Goal: Task Accomplishment & Management: Manage account settings

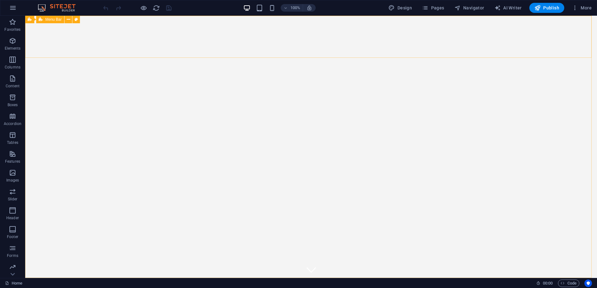
click at [48, 20] on span "Menu Bar" at bounding box center [53, 20] width 16 height 4
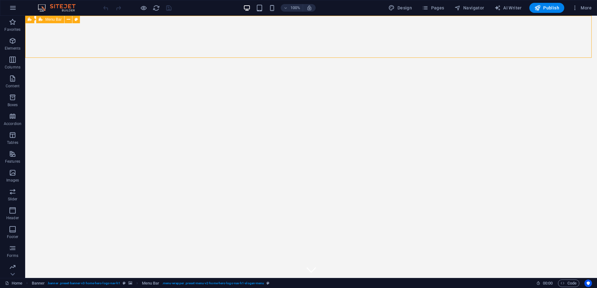
click at [48, 20] on span "Menu Bar" at bounding box center [53, 20] width 16 height 4
select select "rem"
select select "preset-menu-v2-home-hero-logo-nav-h1-slogan-menu"
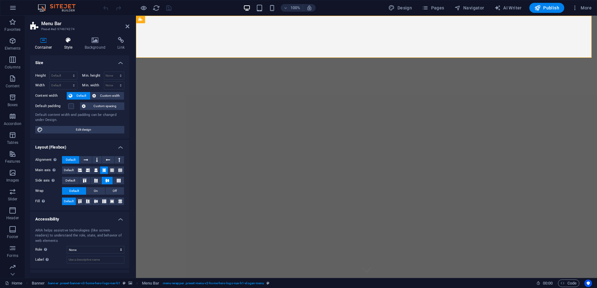
click at [69, 44] on h4 "Style" at bounding box center [69, 43] width 20 height 13
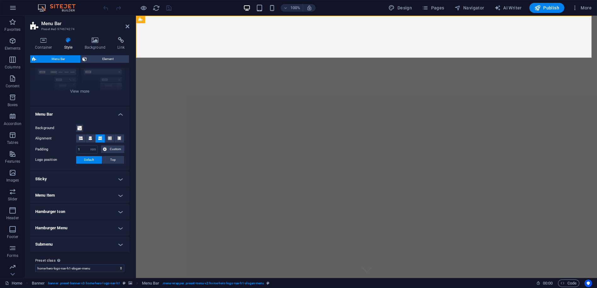
scroll to position [70, 0]
click at [72, 90] on div "Border Centered Default Fixed Loki Trigger Wide XXL" at bounding box center [79, 57] width 99 height 94
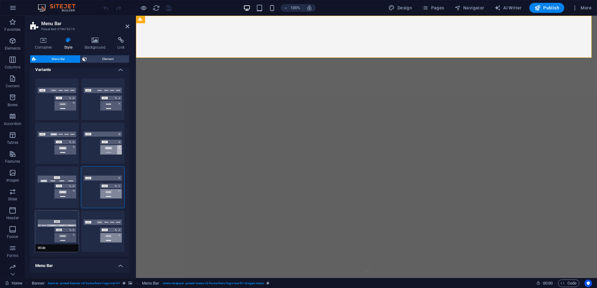
scroll to position [0, 0]
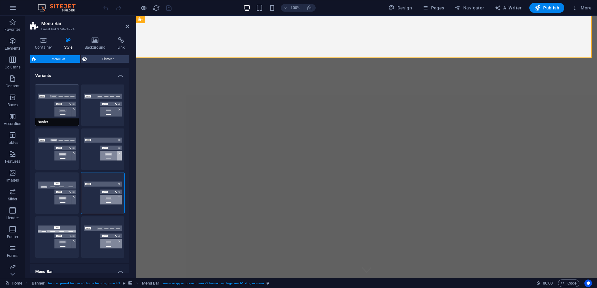
click at [56, 103] on button "Border" at bounding box center [56, 106] width 43 height 42
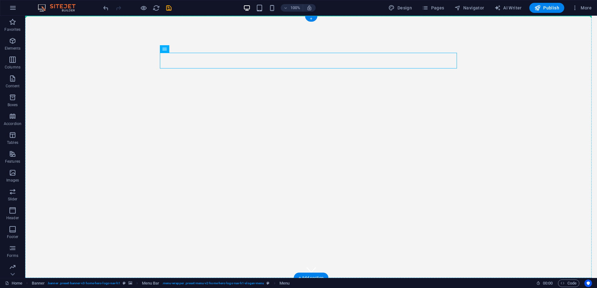
drag, startPoint x: 111, startPoint y: 59, endPoint x: 255, endPoint y: 46, distance: 144.3
drag, startPoint x: 172, startPoint y: 35, endPoint x: 150, endPoint y: 64, distance: 35.9
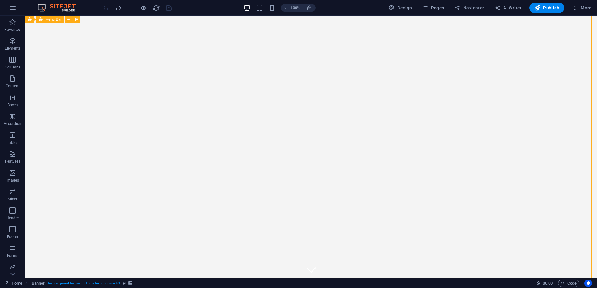
click at [51, 21] on span "Menu Bar" at bounding box center [53, 20] width 16 height 4
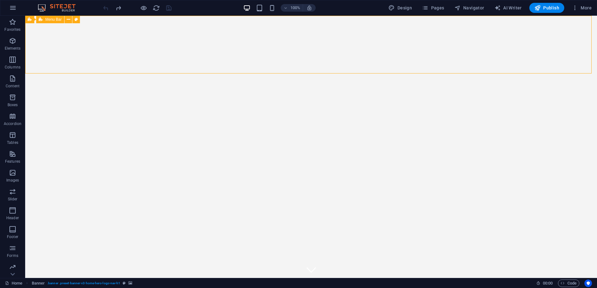
click at [51, 21] on span "Menu Bar" at bounding box center [53, 20] width 16 height 4
select select "rem"
select select "preset-menu-v2-home-hero-logo-nav-h1-slogan-menu"
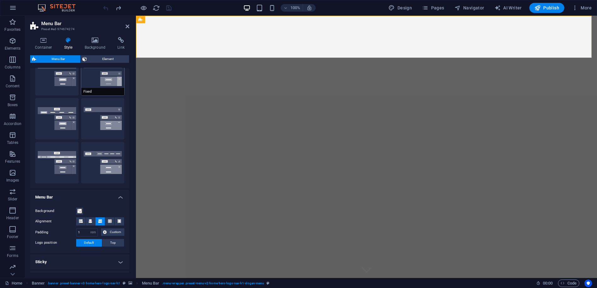
scroll to position [93, 0]
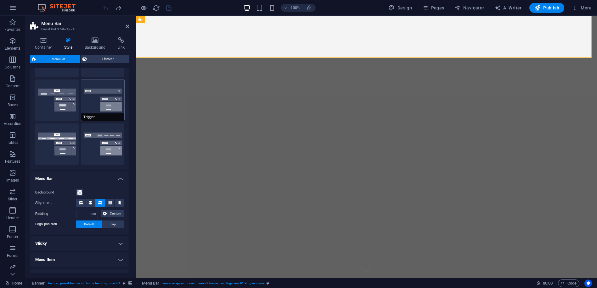
click at [103, 103] on button "Trigger" at bounding box center [102, 101] width 43 height 42
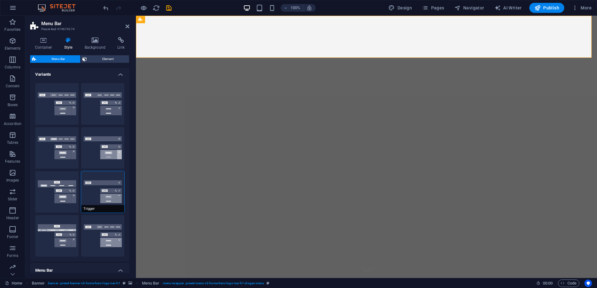
scroll to position [0, 0]
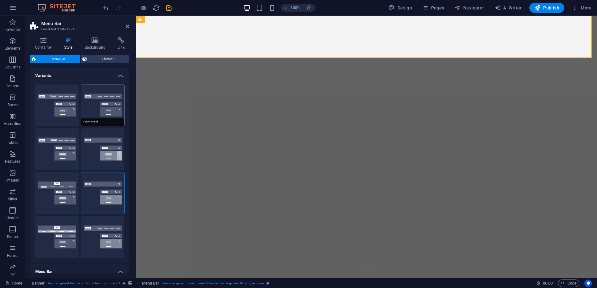
click at [92, 108] on button "Centered" at bounding box center [102, 106] width 43 height 42
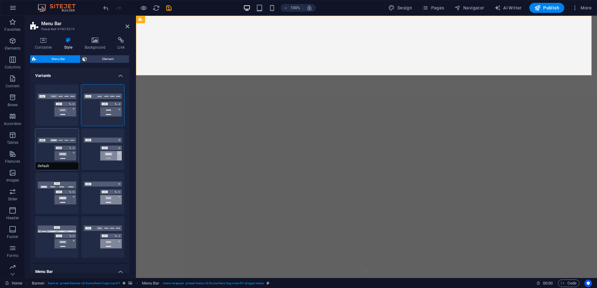
click at [65, 144] on button "Default" at bounding box center [56, 150] width 43 height 42
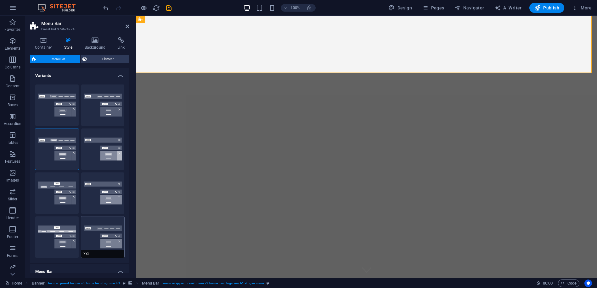
click at [100, 233] on button "XXL" at bounding box center [102, 238] width 43 height 42
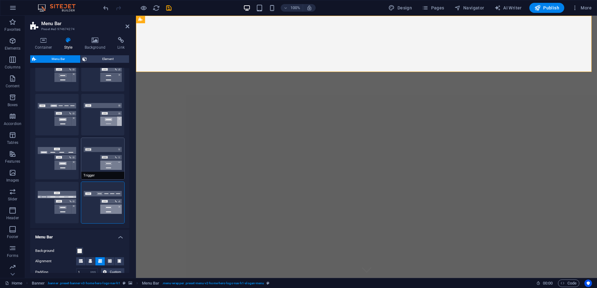
scroll to position [47, 0]
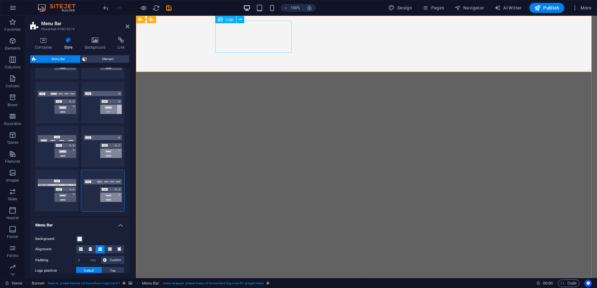
click at [228, 21] on span "Logo" at bounding box center [229, 20] width 8 height 4
select select "px"
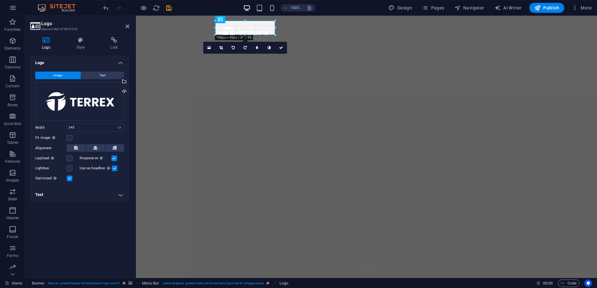
drag, startPoint x: 292, startPoint y: 52, endPoint x: 207, endPoint y: 35, distance: 87.1
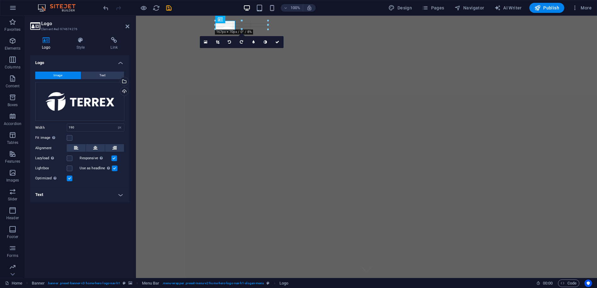
drag, startPoint x: 275, startPoint y: 27, endPoint x: 235, endPoint y: 28, distance: 39.7
type input "63"
click at [214, 41] on link at bounding box center [213, 44] width 12 height 12
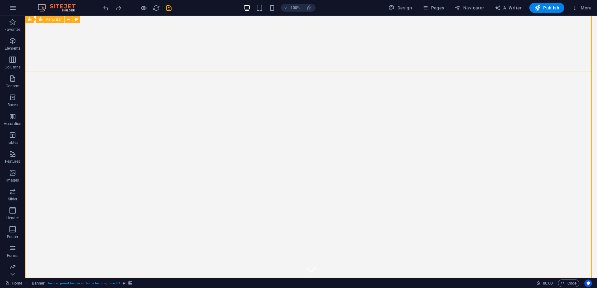
click at [48, 19] on span "Menu Bar" at bounding box center [53, 20] width 16 height 4
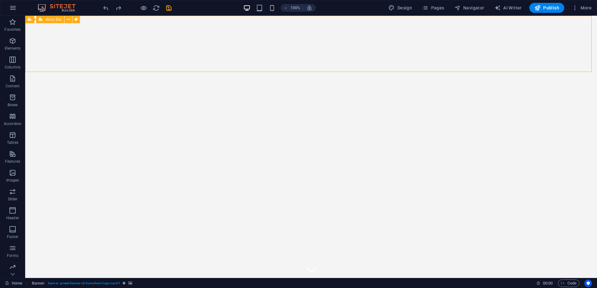
click at [48, 19] on span "Menu Bar" at bounding box center [53, 20] width 16 height 4
select select "rem"
select select "preset-menu-v2-home-hero-logo-nav-h1-slogan-menu"
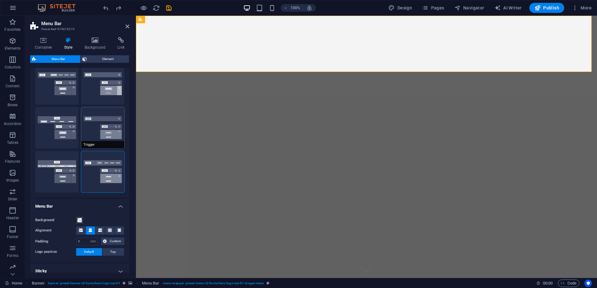
scroll to position [70, 0]
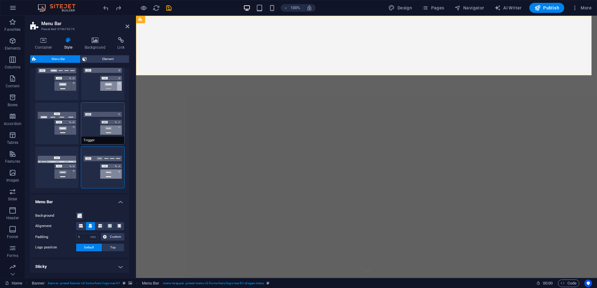
click at [106, 123] on button "Trigger" at bounding box center [102, 124] width 43 height 42
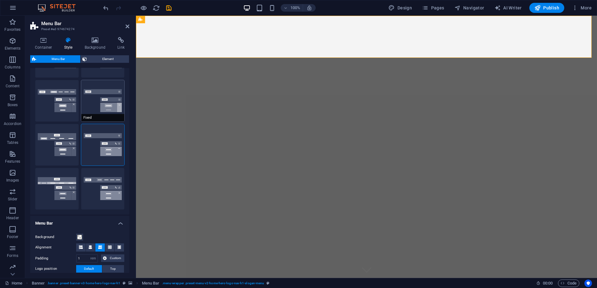
scroll to position [0, 0]
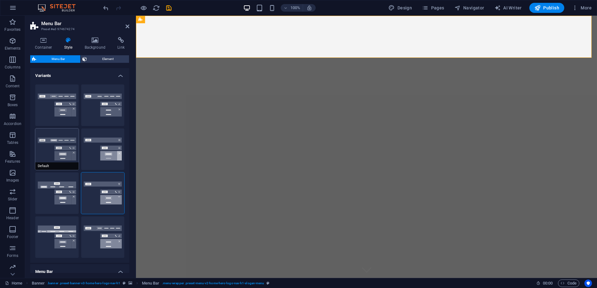
click at [53, 153] on button "Default" at bounding box center [56, 150] width 43 height 42
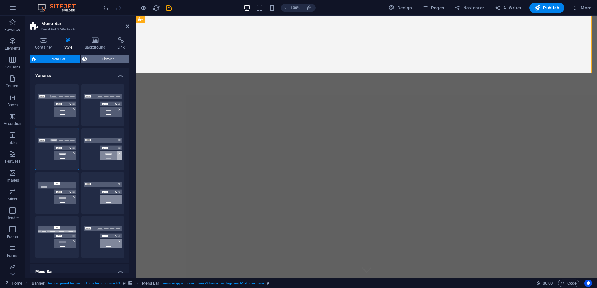
click at [105, 57] on span "Element" at bounding box center [108, 59] width 38 height 8
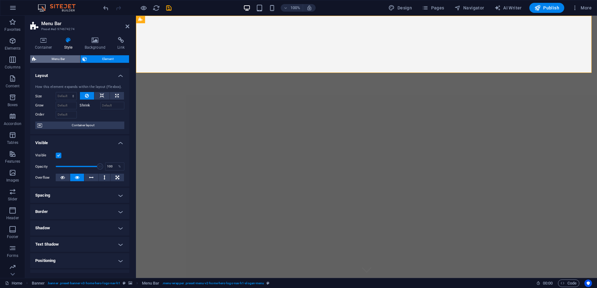
click at [61, 56] on span "Menu Bar" at bounding box center [58, 59] width 40 height 8
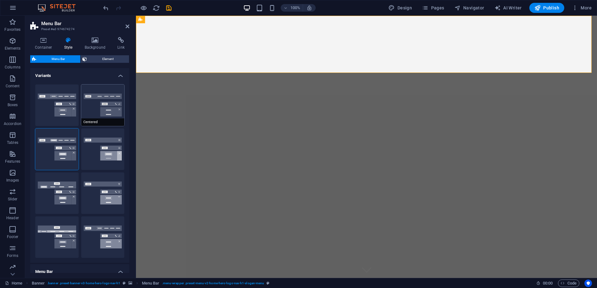
click at [114, 108] on button "Centered" at bounding box center [102, 106] width 43 height 42
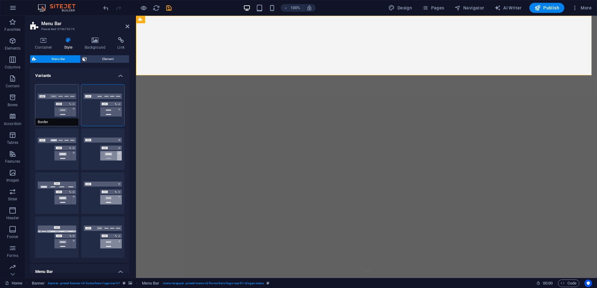
click at [61, 101] on button "Border" at bounding box center [56, 106] width 43 height 42
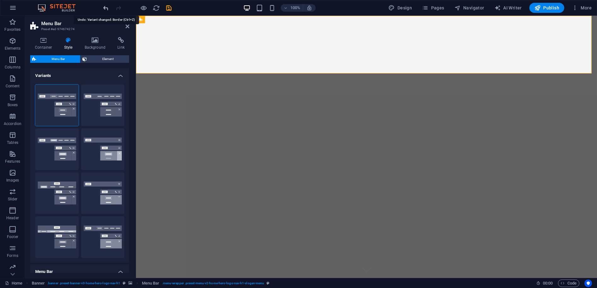
click at [103, 6] on icon "undo" at bounding box center [106, 7] width 7 height 7
click at [108, 7] on icon "undo" at bounding box center [106, 7] width 7 height 7
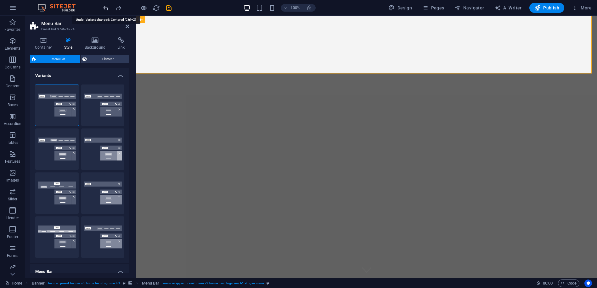
click at [108, 7] on icon "undo" at bounding box center [106, 7] width 7 height 7
click at [108, 7] on div at bounding box center [137, 8] width 70 height 10
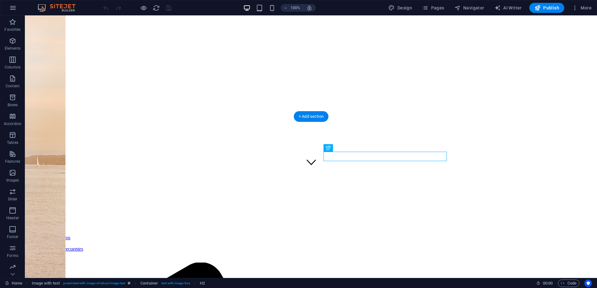
scroll to position [101, 0]
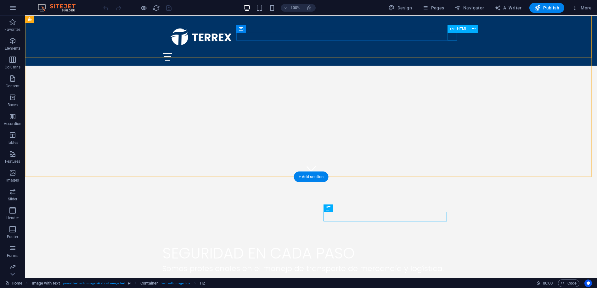
click at [447, 53] on div at bounding box center [311, 57] width 297 height 8
click at [454, 53] on div at bounding box center [311, 57] width 297 height 8
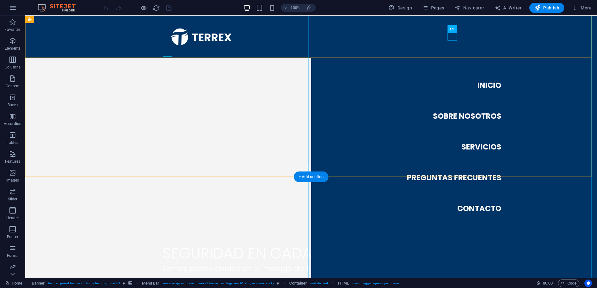
click at [434, 114] on nav "Inicio Sobre nosotros Servicios Preguntas Frecuentes Contacto" at bounding box center [454, 147] width 286 height 263
click at [172, 53] on div at bounding box center [167, 57] width 9 height 8
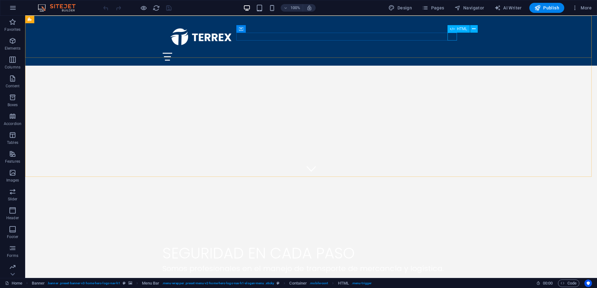
click at [462, 29] on span "HTML" at bounding box center [462, 29] width 10 height 4
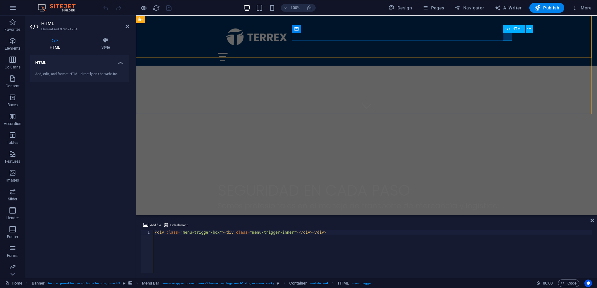
click at [507, 53] on div at bounding box center [366, 57] width 297 height 8
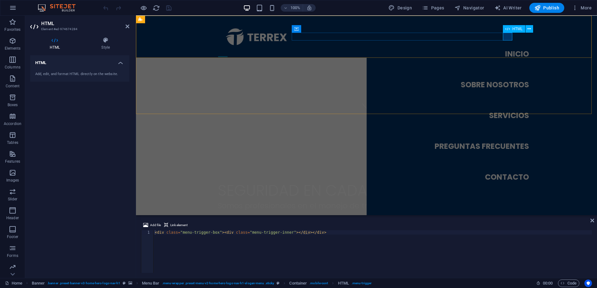
click at [227, 53] on div at bounding box center [222, 57] width 9 height 8
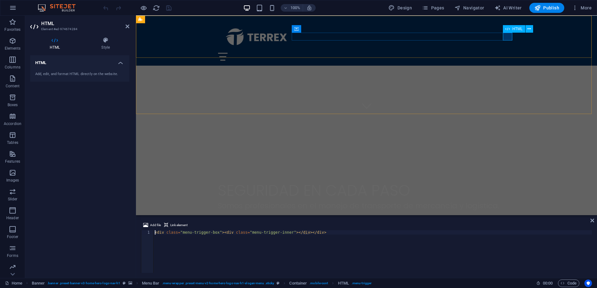
click at [507, 53] on div at bounding box center [366, 57] width 297 height 8
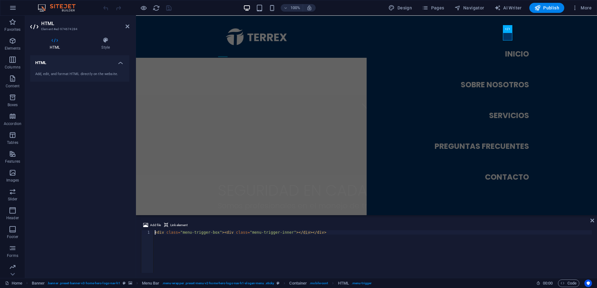
click at [121, 62] on h4 "HTML" at bounding box center [79, 60] width 99 height 11
click at [121, 62] on h4 "HTML" at bounding box center [79, 62] width 99 height 15
click at [42, 46] on h4 "HTML" at bounding box center [56, 43] width 52 height 13
click at [56, 42] on icon at bounding box center [54, 40] width 49 height 6
click at [106, 41] on icon at bounding box center [106, 40] width 48 height 6
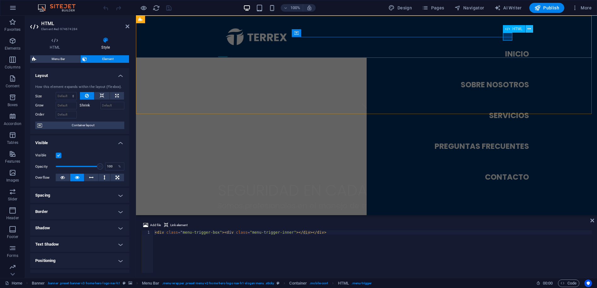
click at [532, 30] on button at bounding box center [529, 29] width 8 height 8
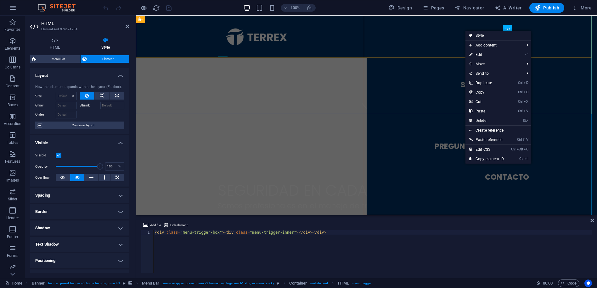
click at [559, 80] on nav "Inicio Sobre nosotros Servicios Preguntas Frecuentes Contacto" at bounding box center [481, 116] width 231 height 200
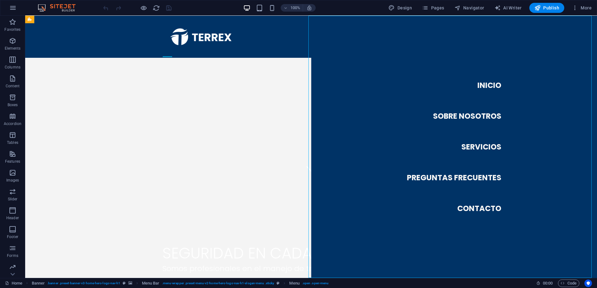
click at [463, 114] on nav "Inicio Sobre nosotros Servicios Preguntas Frecuentes Contacto" at bounding box center [454, 147] width 286 height 263
click at [471, 70] on nav "Inicio Sobre nosotros Servicios Preguntas Frecuentes Contacto" at bounding box center [454, 147] width 286 height 263
click at [509, 99] on nav "Inicio Sobre nosotros Servicios Preguntas Frecuentes Contacto" at bounding box center [454, 147] width 286 height 263
click at [425, 109] on nav "Inicio Sobre nosotros Servicios Preguntas Frecuentes Contacto" at bounding box center [454, 147] width 286 height 263
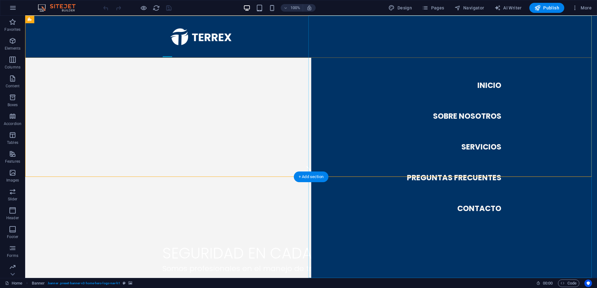
click at [436, 228] on nav "Inicio Sobre nosotros Servicios Preguntas Frecuentes Contacto" at bounding box center [454, 147] width 286 height 263
click at [475, 206] on nav "Inicio Sobre nosotros Servicios Preguntas Frecuentes Contacto" at bounding box center [454, 147] width 286 height 263
click at [365, 206] on nav "Inicio Sobre nosotros Servicios Preguntas Frecuentes Contacto" at bounding box center [454, 147] width 286 height 263
select select
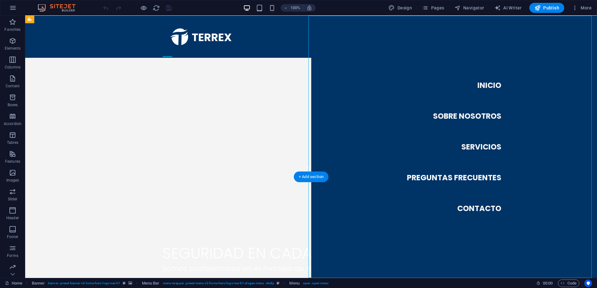
select select
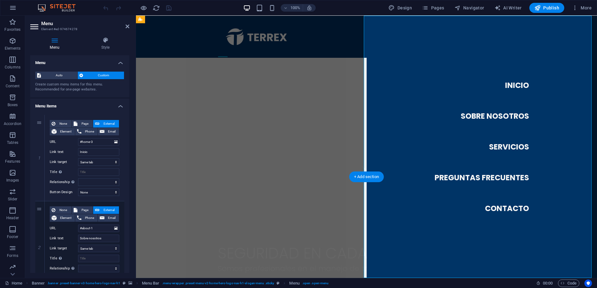
click at [483, 176] on nav "Inicio Sobre nosotros Servicios Preguntas Frecuentes Contacto" at bounding box center [481, 147] width 231 height 263
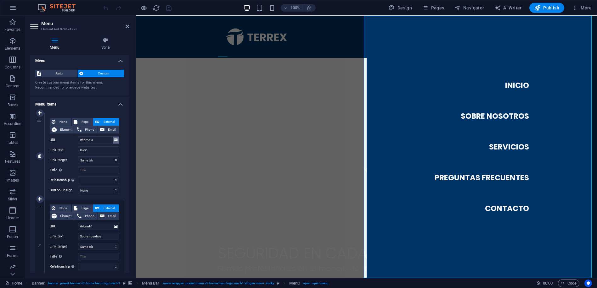
scroll to position [0, 0]
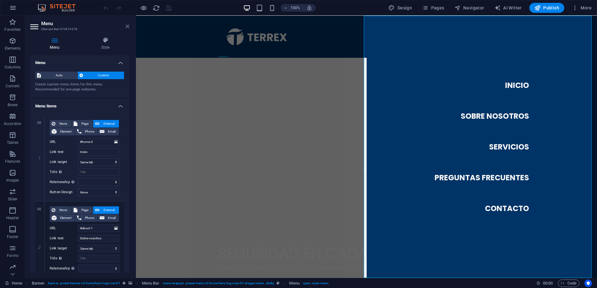
click at [126, 26] on icon at bounding box center [128, 26] width 4 height 5
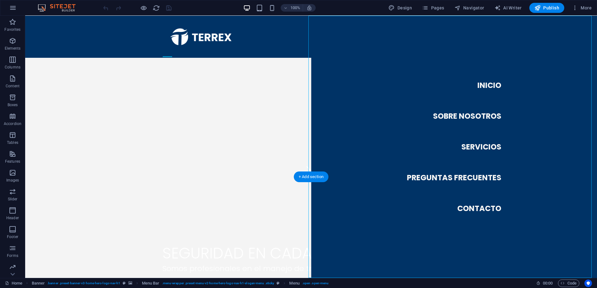
click at [9, 7] on icon "button" at bounding box center [13, 8] width 8 height 8
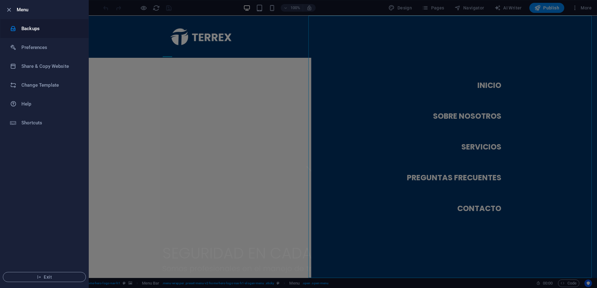
click at [26, 29] on h6 "Backups" at bounding box center [50, 29] width 58 height 8
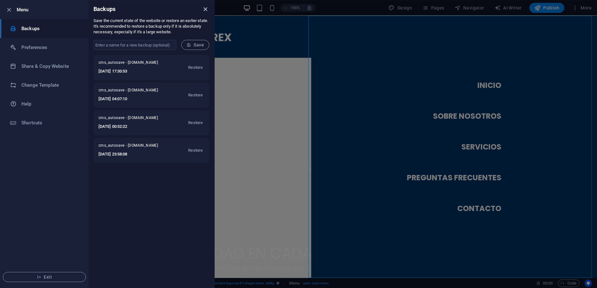
click at [206, 10] on icon "close" at bounding box center [205, 9] width 7 height 7
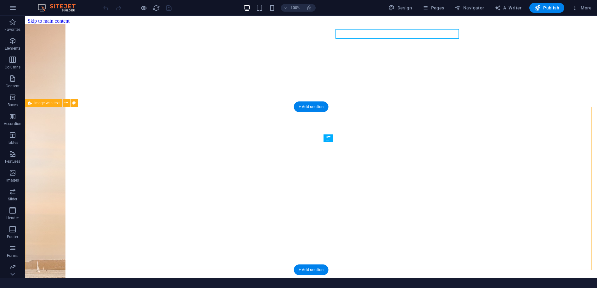
scroll to position [171, 0]
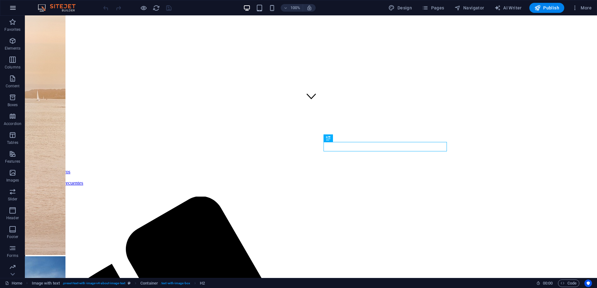
click at [13, 7] on icon "button" at bounding box center [13, 8] width 8 height 8
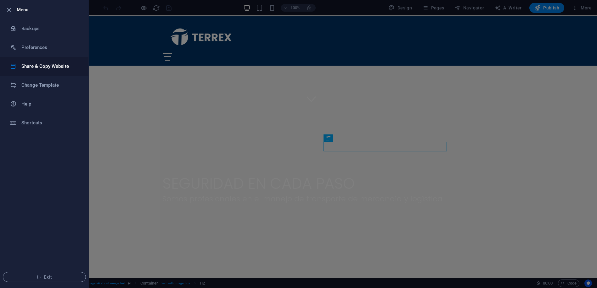
click at [38, 67] on h6 "Share & Copy Website" at bounding box center [50, 67] width 58 height 8
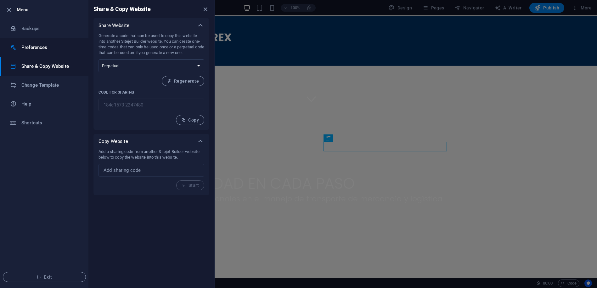
click at [38, 53] on li "Preferences" at bounding box center [44, 47] width 88 height 19
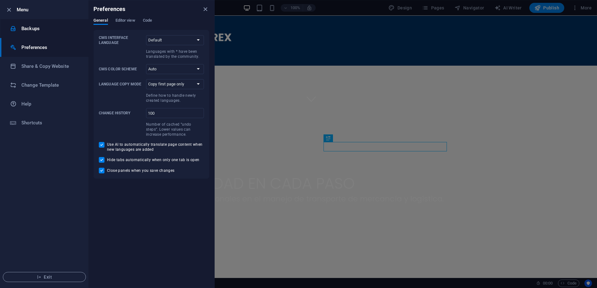
click at [30, 28] on h6 "Backups" at bounding box center [50, 29] width 58 height 8
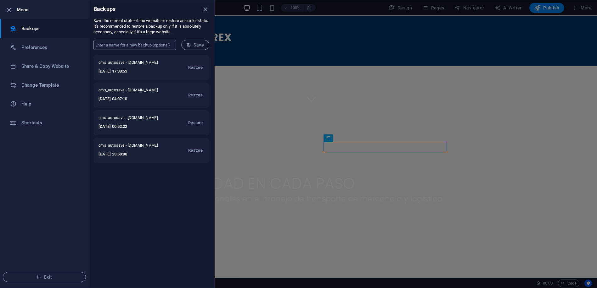
click at [127, 47] on input "text" at bounding box center [134, 45] width 83 height 10
click at [166, 243] on div "cms_autosave - terrexlogistica.com 2025-09-29 17:30:53 Restore cms_autosave - t…" at bounding box center [151, 171] width 126 height 233
click at [309, 76] on div at bounding box center [298, 144] width 597 height 288
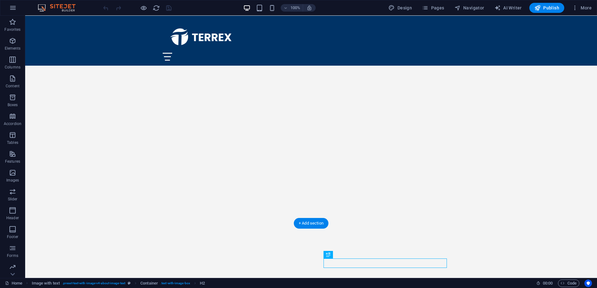
scroll to position [0, 0]
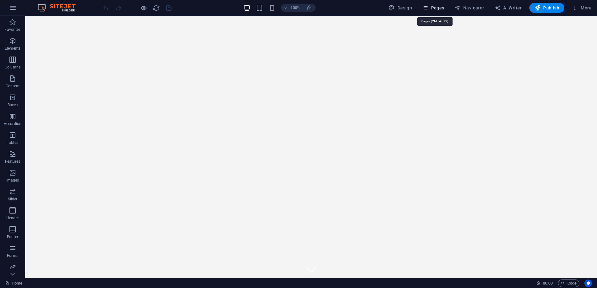
click at [436, 8] on span "Pages" at bounding box center [433, 8] width 22 height 6
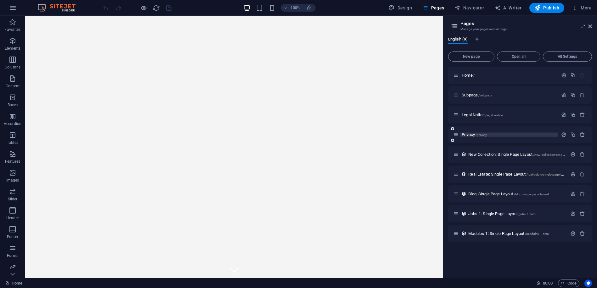
click at [490, 134] on p "Privacy /privacy" at bounding box center [508, 135] width 94 height 4
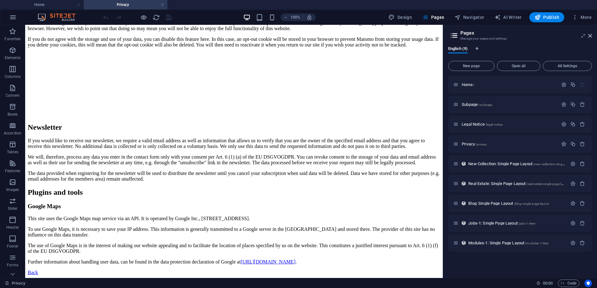
scroll to position [1528, 0]
click at [531, 164] on span "New Collection: Single Page Layout /new-collection-single-page-layout" at bounding box center [525, 164] width 114 height 5
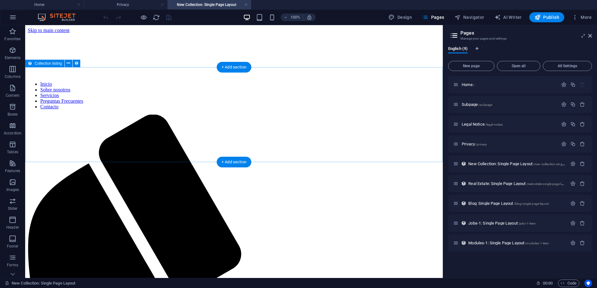
scroll to position [0, 0]
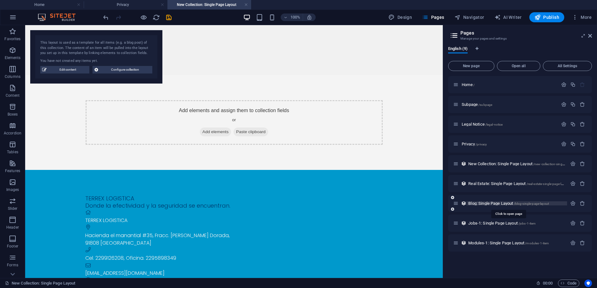
click at [509, 202] on span "Blog: Single Page Layout /blog-single-page-layout" at bounding box center [508, 203] width 81 height 5
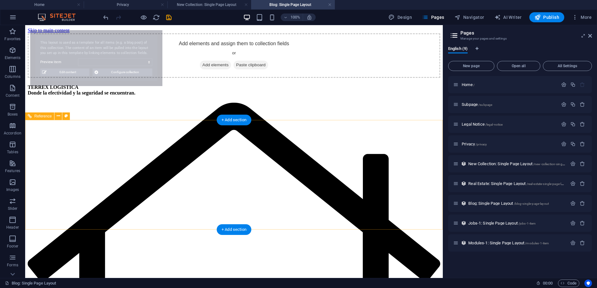
select select "68d467776bbbf8f9dc0b79c8"
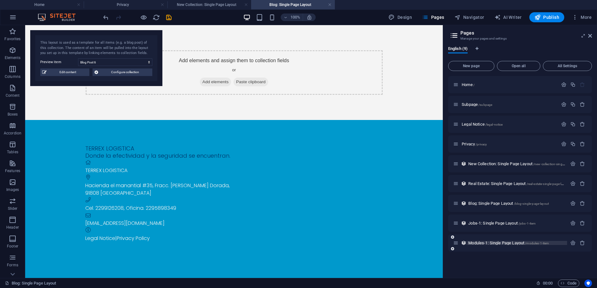
click at [497, 243] on span "Modules-1: Single Page Layout /modules-1-item" at bounding box center [508, 243] width 81 height 5
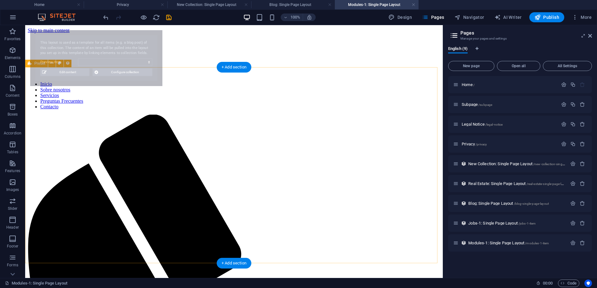
select select "68d467776bbbf8f9dc0b79d5"
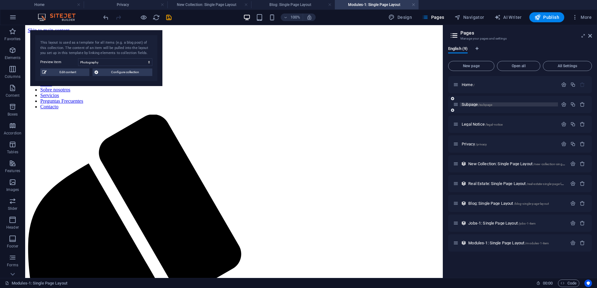
click at [503, 105] on p "Subpage /subpage" at bounding box center [508, 105] width 94 height 4
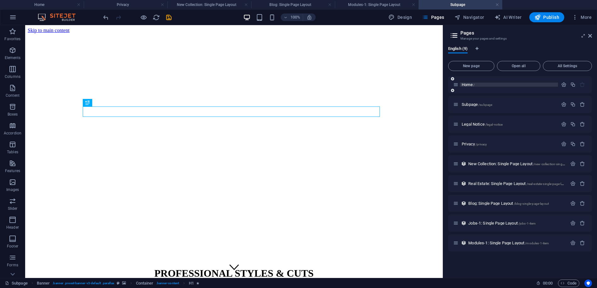
click at [481, 84] on p "Home /" at bounding box center [508, 85] width 94 height 4
